Goal: Find specific fact: Find contact information

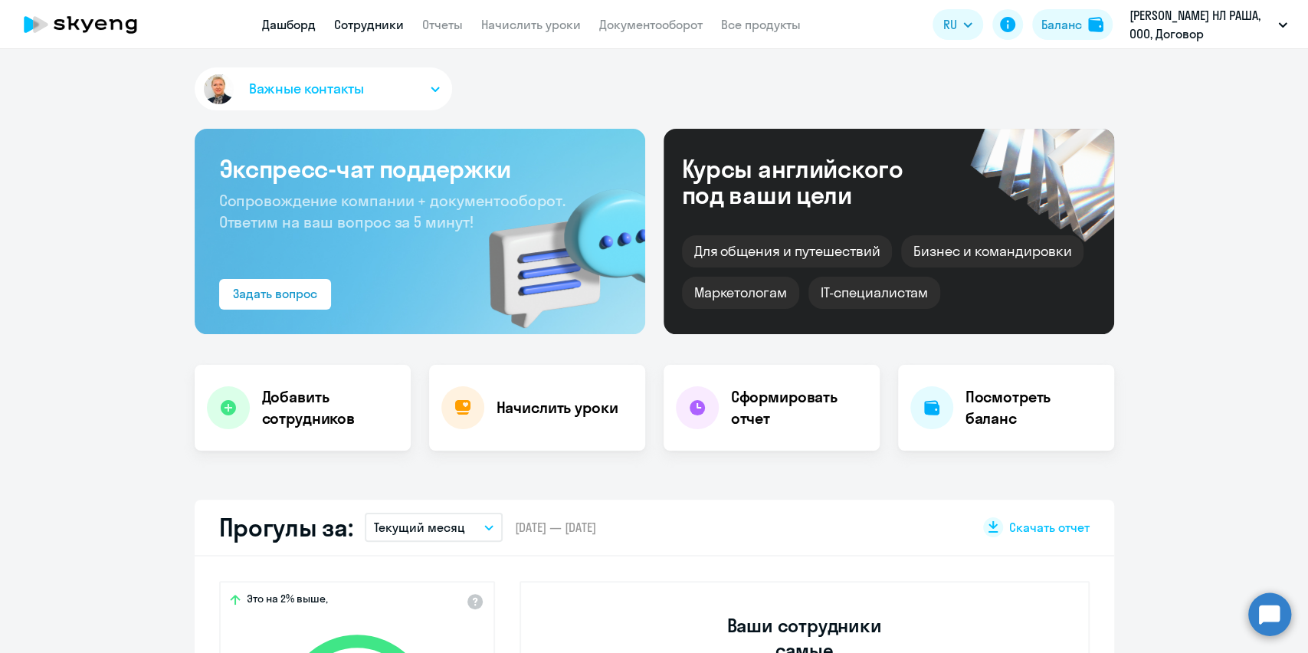
click at [374, 28] on link "Сотрудники" at bounding box center [369, 24] width 70 height 15
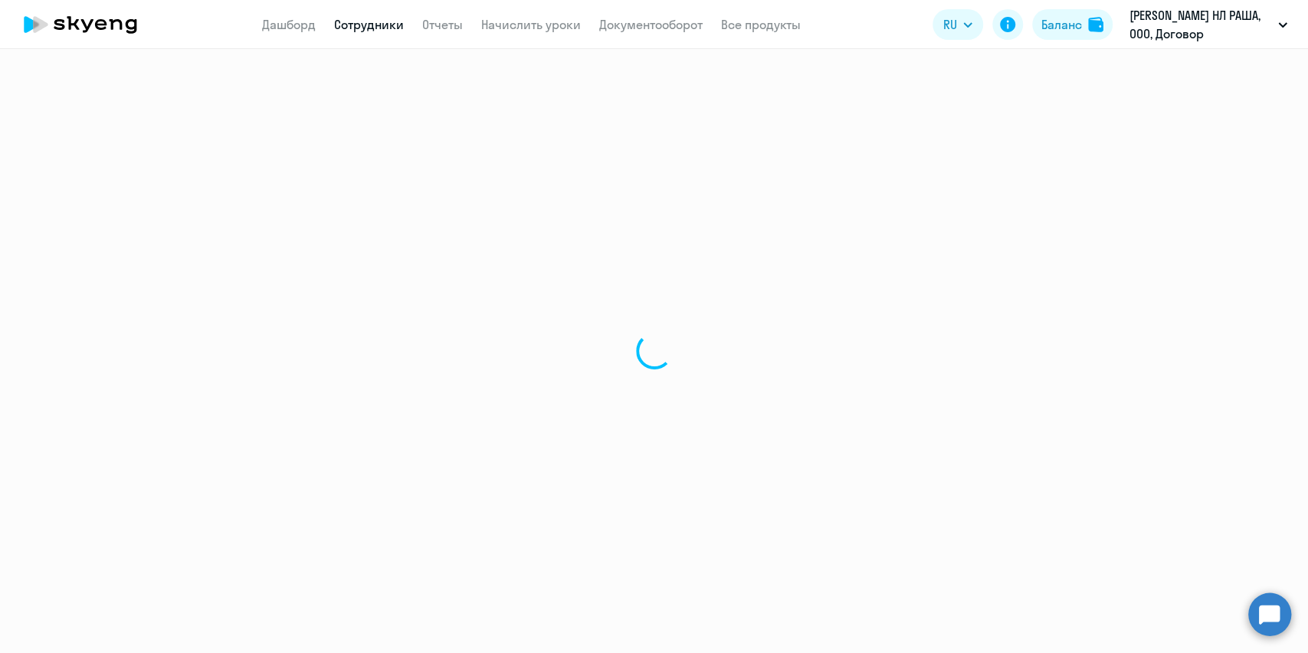
select select "30"
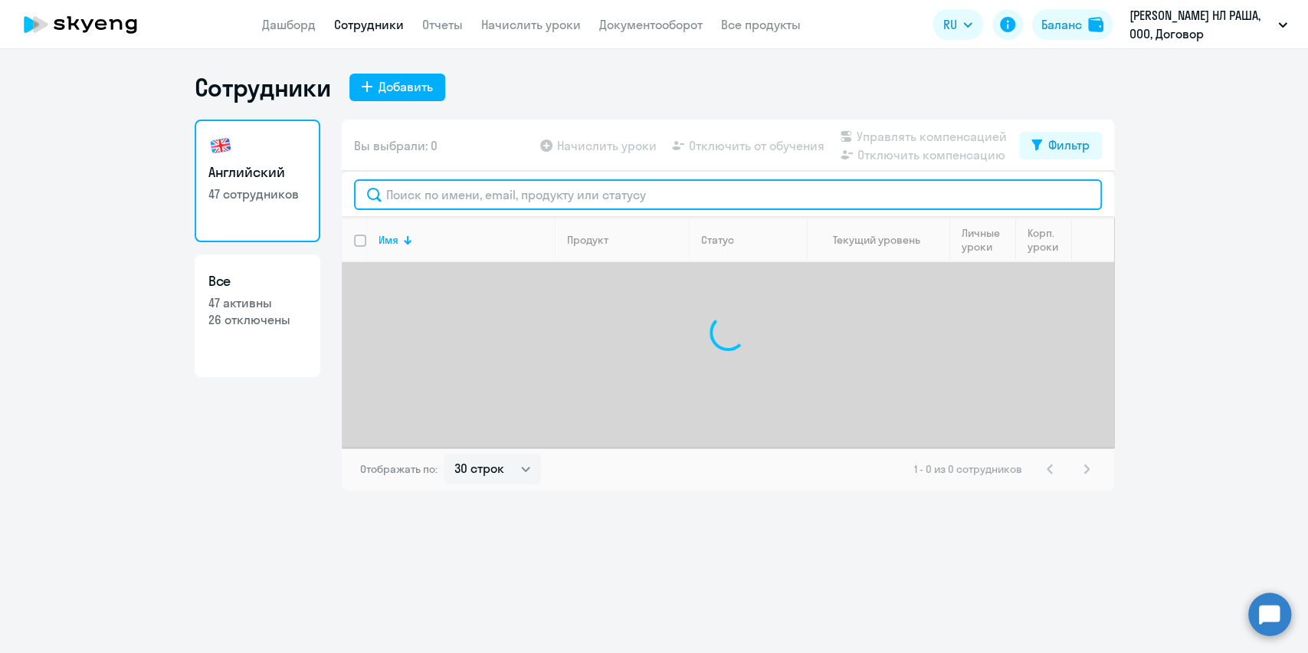
click at [394, 193] on input "text" at bounding box center [728, 194] width 748 height 31
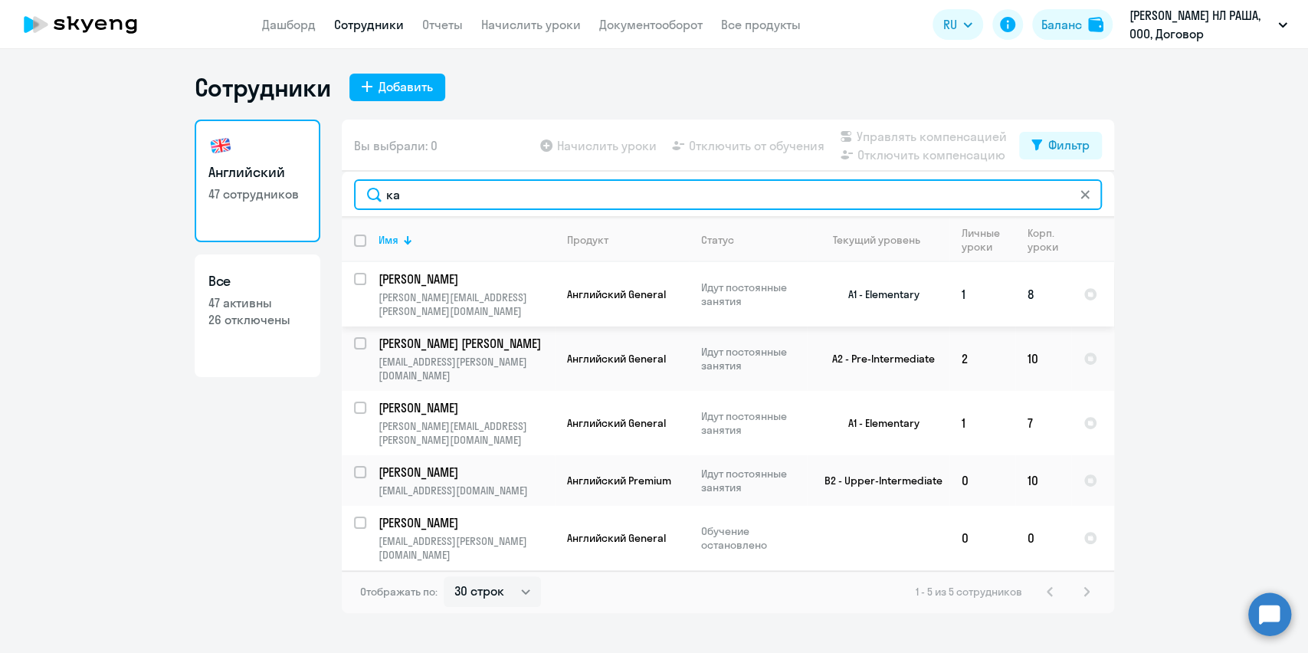
type input "к"
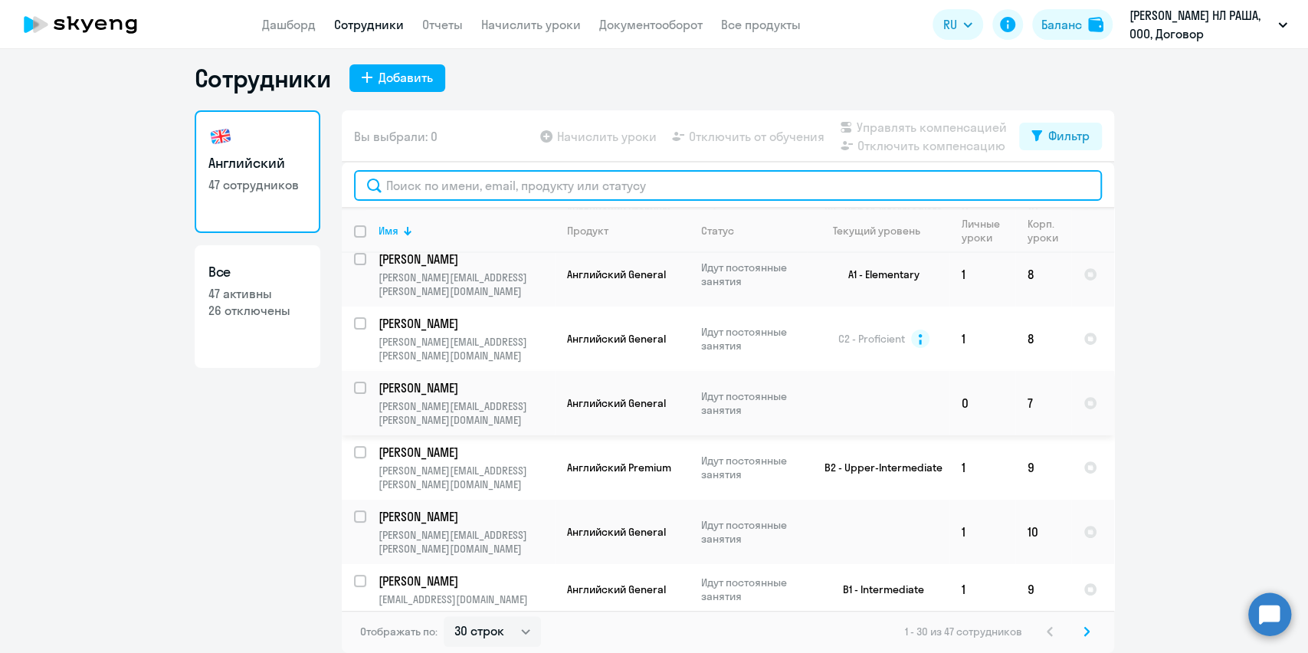
scroll to position [409, 0]
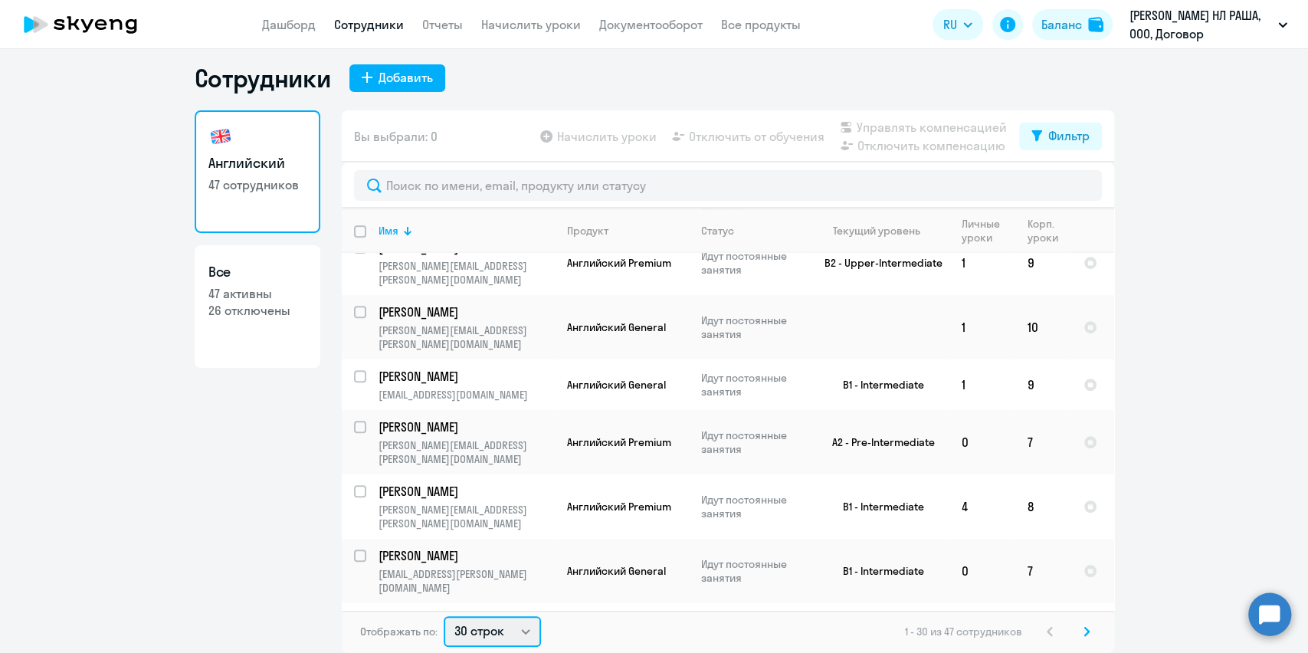
click at [511, 639] on select "30 строк 50 строк 100 строк" at bounding box center [492, 631] width 97 height 31
select select "100"
click at [444, 616] on select "30 строк 50 строк 100 строк" at bounding box center [492, 631] width 97 height 31
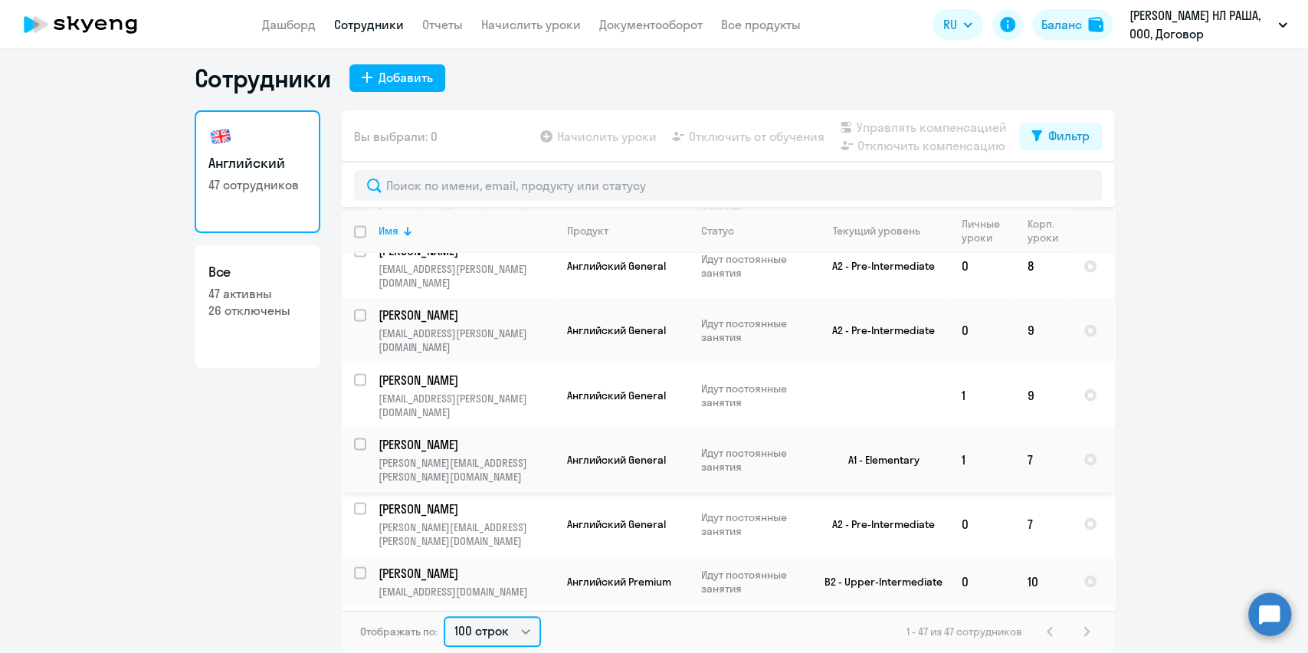
scroll to position [1840, 0]
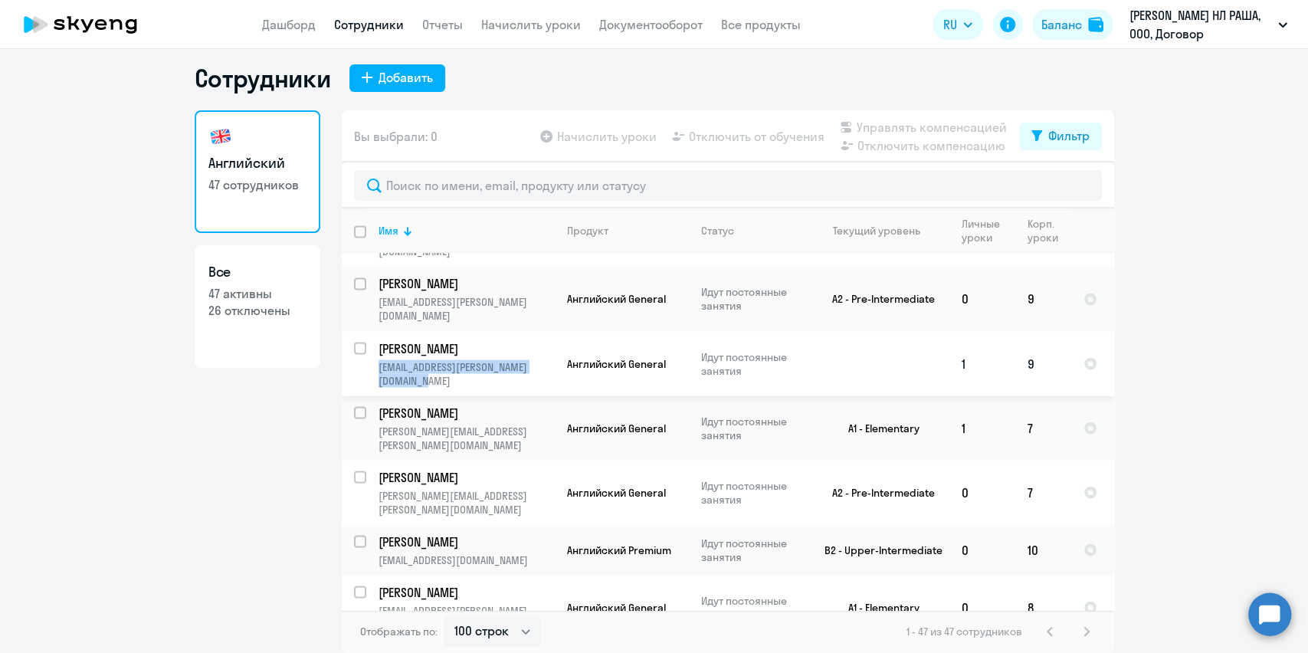
copy p "[EMAIL_ADDRESS][PERSON_NAME][DOMAIN_NAME]"
drag, startPoint x: 451, startPoint y: 359, endPoint x: 360, endPoint y: 343, distance: 92.6
click at [366, 343] on td "[PERSON_NAME] [PERSON_NAME][EMAIL_ADDRESS][PERSON_NAME][DOMAIN_NAME]" at bounding box center [460, 363] width 189 height 64
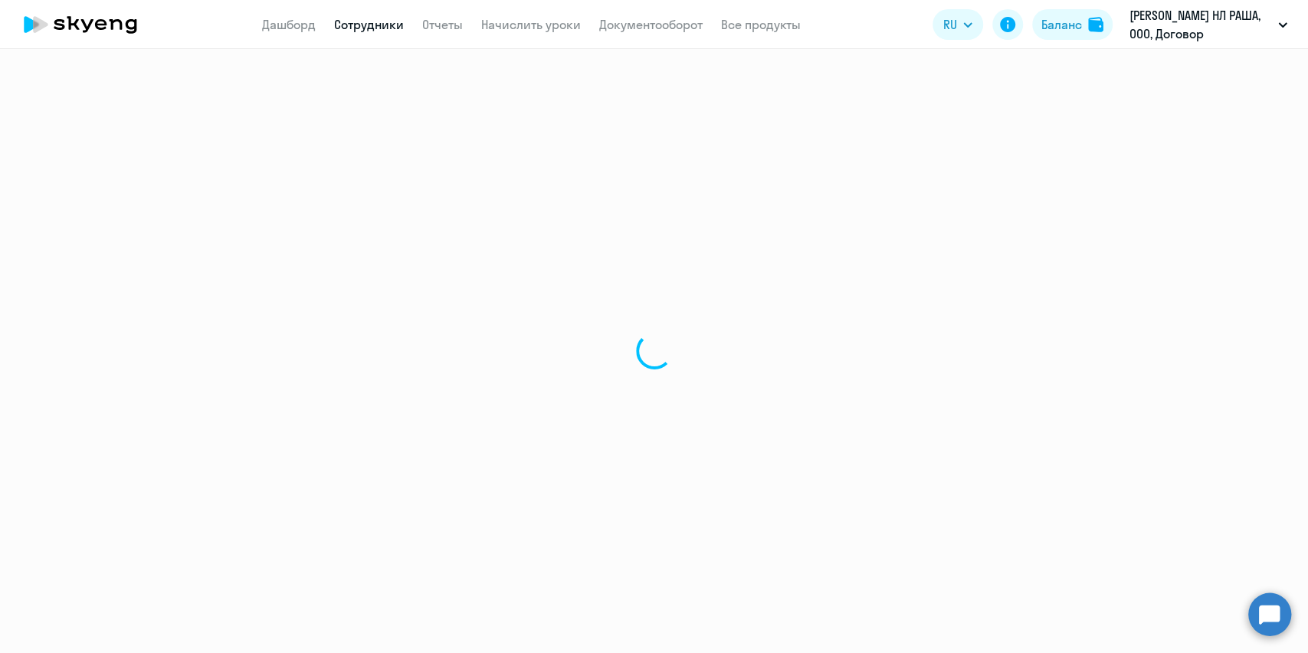
select select "english"
